Goal: Navigation & Orientation: Understand site structure

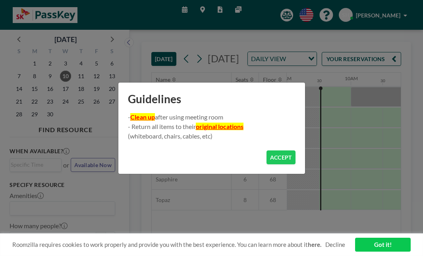
scroll to position [0, 572]
click at [288, 158] on button "ACCEPT" at bounding box center [281, 158] width 29 height 14
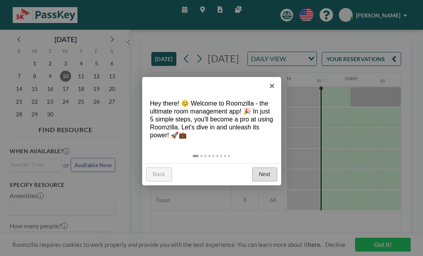
click at [259, 175] on link "Next" at bounding box center [264, 175] width 25 height 14
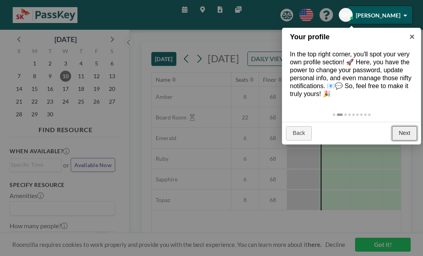
click at [401, 136] on link "Next" at bounding box center [404, 133] width 25 height 14
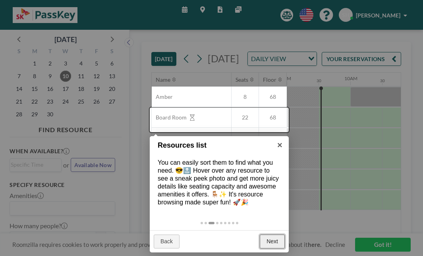
click at [277, 240] on link "Next" at bounding box center [272, 242] width 25 height 14
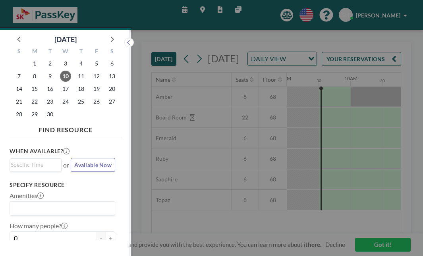
scroll to position [2, 0]
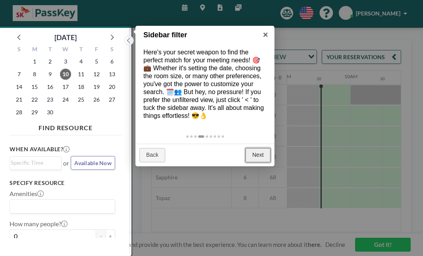
click at [261, 157] on link "Next" at bounding box center [258, 155] width 25 height 14
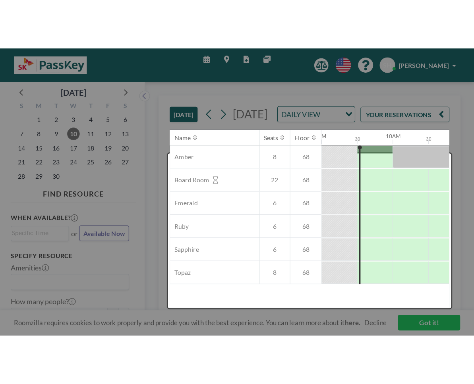
scroll to position [0, 0]
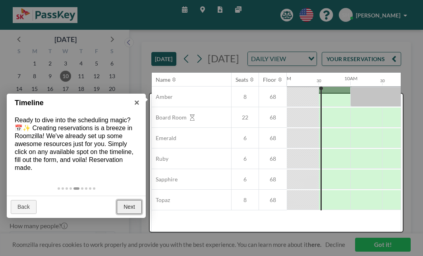
click at [131, 206] on link "Next" at bounding box center [129, 207] width 25 height 14
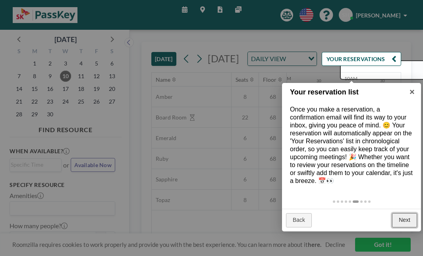
click at [411, 219] on link "Next" at bounding box center [404, 220] width 25 height 14
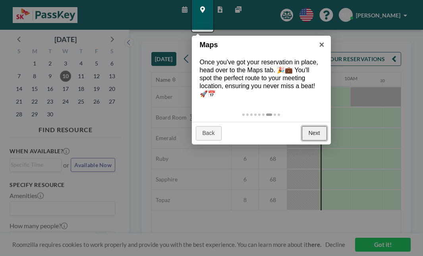
click at [311, 132] on link "Next" at bounding box center [314, 133] width 25 height 14
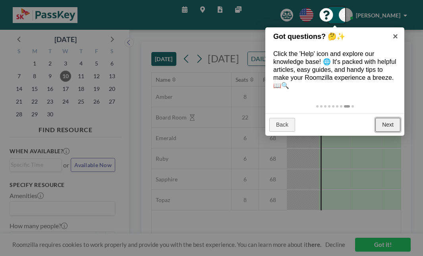
click at [389, 126] on link "Next" at bounding box center [387, 125] width 25 height 14
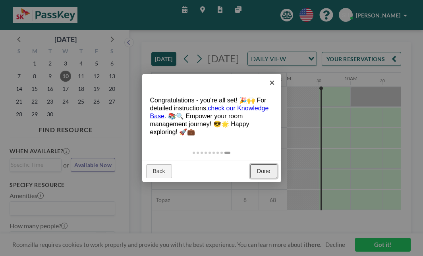
click at [261, 173] on link "Done" at bounding box center [263, 171] width 27 height 14
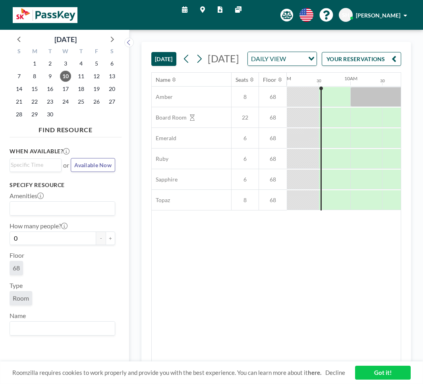
click at [378, 256] on link "Got it!" at bounding box center [383, 373] width 56 height 14
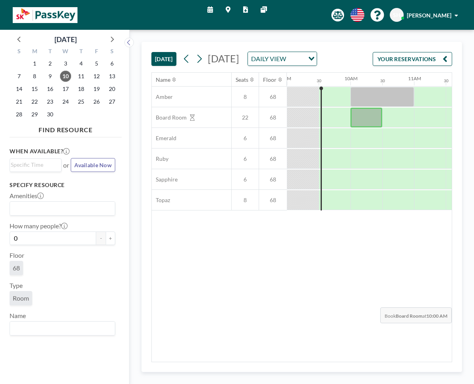
click at [385, 256] on div "Name Seats Floor 12AM 30 1AM 30 2AM 30 3AM 30 4AM 30 5AM 30 6AM 30 7AM 30 8AM 3…" at bounding box center [302, 217] width 300 height 289
